Goal: Check status: Check status

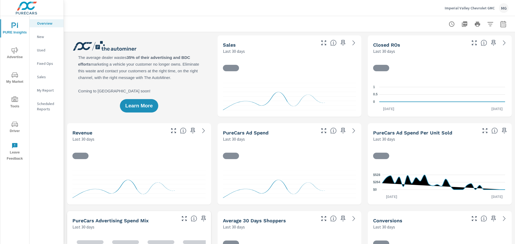
click at [14, 48] on icon "nav menu" at bounding box center [15, 50] width 6 height 6
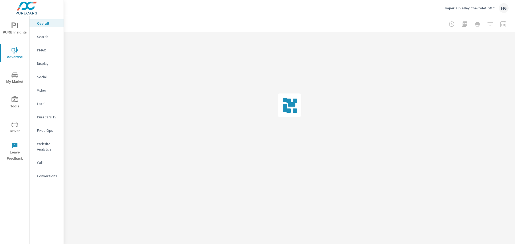
click at [43, 76] on p "Social" at bounding box center [48, 76] width 22 height 5
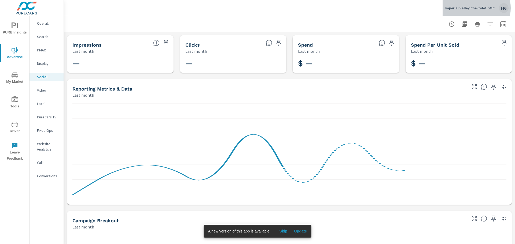
click at [476, 8] on p "Imperial Valley Chevrolet GMC" at bounding box center [470, 8] width 50 height 5
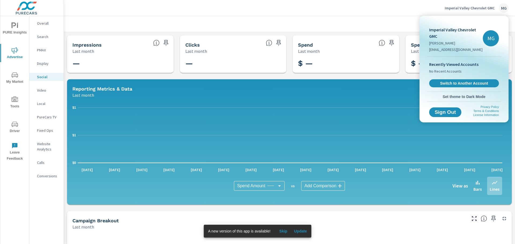
click at [354, 29] on div at bounding box center [257, 122] width 515 height 244
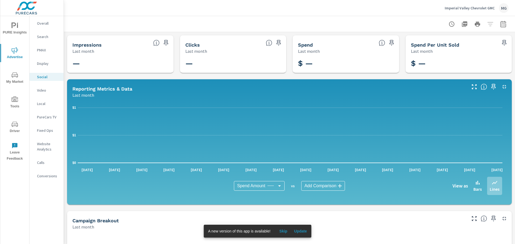
click at [500, 23] on icon "button" at bounding box center [503, 24] width 6 height 6
select select "Last month"
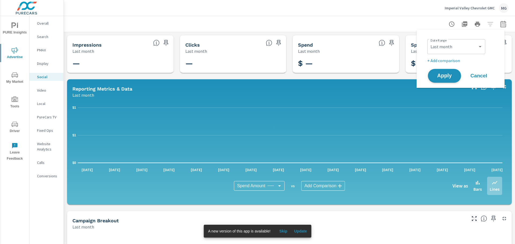
click at [448, 78] on span "Apply" at bounding box center [444, 75] width 22 height 5
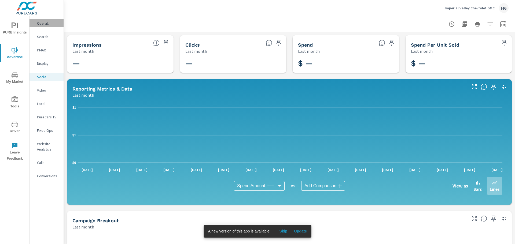
click at [42, 22] on p "Overall" at bounding box center [48, 23] width 22 height 5
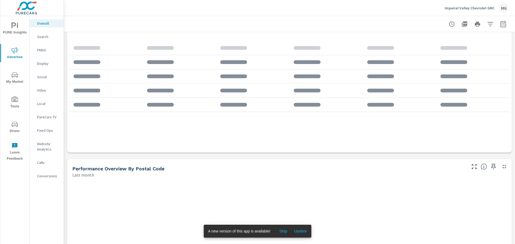
scroll to position [53, 0]
